Goal: Find specific page/section: Find specific page/section

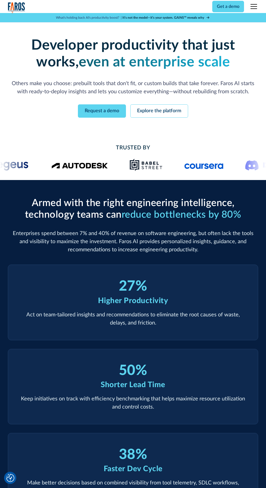
click at [253, 4] on div "menu" at bounding box center [253, 4] width 7 height 1
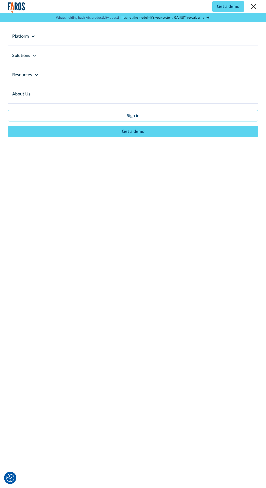
click at [33, 36] on icon at bounding box center [33, 36] width 4 height 4
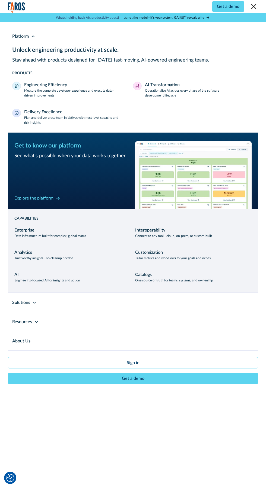
click at [62, 112] on div "Delivery Excellence Plan and deliver cross-team initiatives with next-level cap…" at bounding box center [77, 117] width 106 height 16
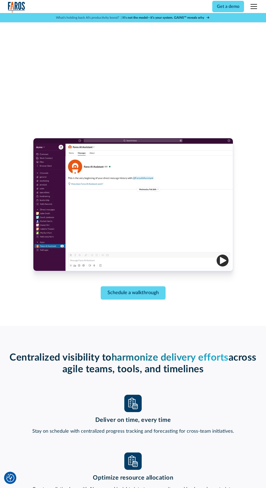
scroll to position [30, 0]
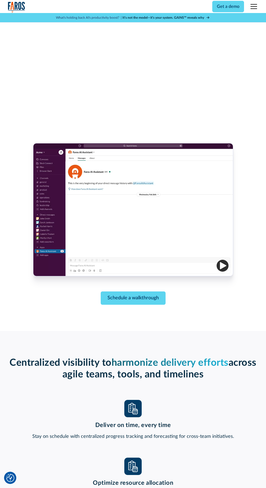
click at [219, 270] on img "button" at bounding box center [222, 266] width 12 height 12
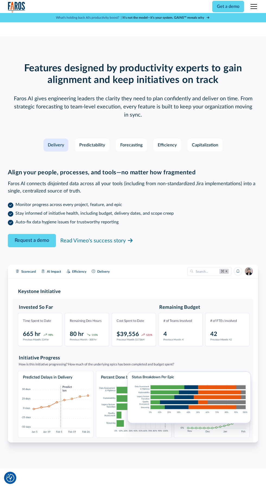
scroll to position [743, 0]
